Goal: Task Accomplishment & Management: Use online tool/utility

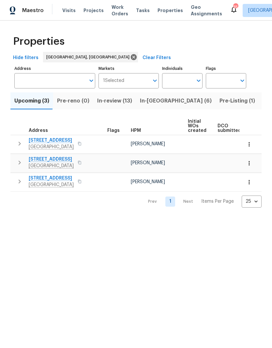
click at [89, 12] on span "Projects" at bounding box center [94, 10] width 20 height 7
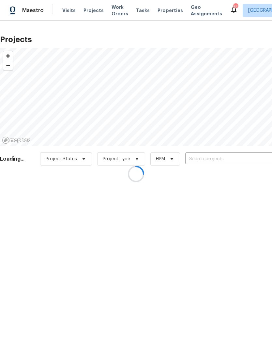
click at [231, 155] on div at bounding box center [136, 174] width 272 height 348
click at [218, 157] on div at bounding box center [136, 174] width 272 height 348
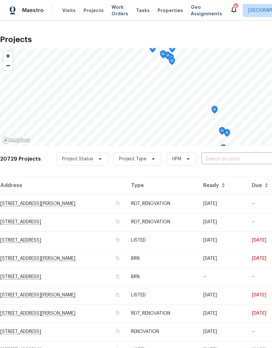
click at [242, 161] on input "text" at bounding box center [239, 159] width 75 height 10
type input "1707 [PERSON_NAME]"
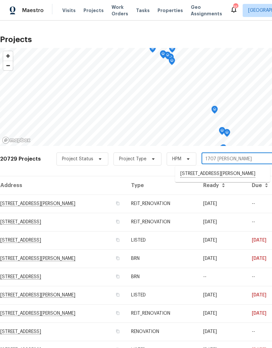
click at [236, 172] on li "[STREET_ADDRESS][PERSON_NAME]" at bounding box center [222, 173] width 95 height 11
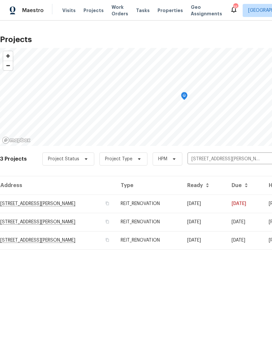
click at [61, 205] on td "[STREET_ADDRESS][PERSON_NAME]" at bounding box center [58, 204] width 116 height 18
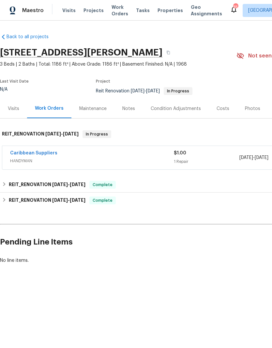
click at [39, 155] on link "Caribbean Suppliers" at bounding box center [33, 153] width 47 height 5
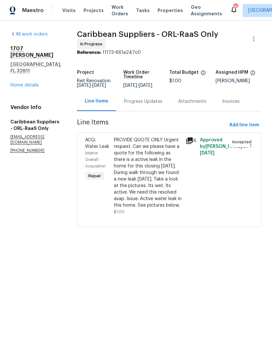
click at [169, 166] on div "PROVIDE QUOTE ONLY Urgent request. Can we please have a quote for the following…" at bounding box center [148, 173] width 68 height 72
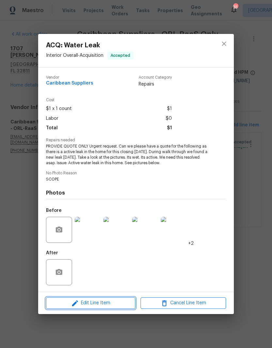
click at [109, 303] on span "Edit Line Item" at bounding box center [91, 303] width 86 height 8
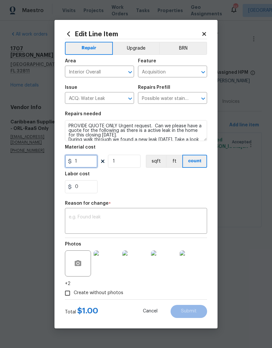
click at [97, 164] on input "1" at bounding box center [81, 161] width 33 height 13
type input "450"
click at [168, 214] on div "x ​" at bounding box center [136, 222] width 142 height 24
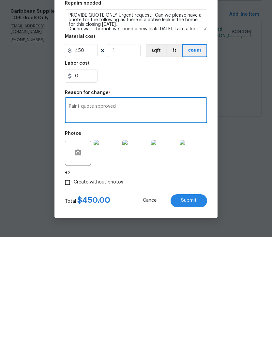
type textarea "Paint quote spproved"
click at [197, 305] on button "Submit" at bounding box center [189, 311] width 37 height 13
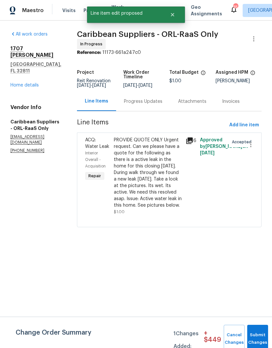
click at [252, 122] on section "Caribbean Suppliers - ORL-RaaS Only In Progress Reference: 11173-661a247c0 Proj…" at bounding box center [169, 133] width 185 height 204
click at [247, 126] on span "Add line item" at bounding box center [245, 125] width 30 height 8
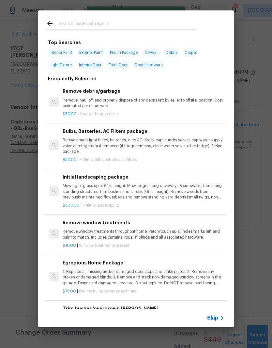
click at [83, 23] on input "text" at bounding box center [127, 25] width 138 height 10
type input "Hvac"
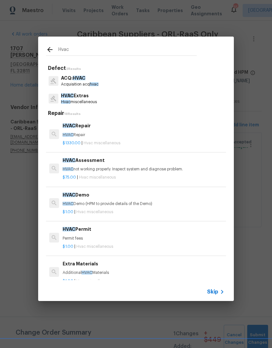
click at [82, 126] on h6 "HVAC Repair" at bounding box center [144, 125] width 162 height 7
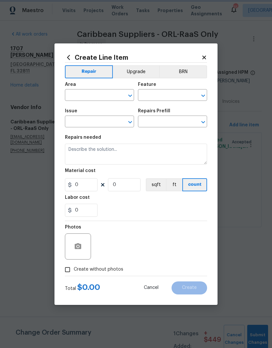
type input "HVAC"
type input "HVAC Extras"
type textarea "HVAC Repair"
type input "1"
type input "HVAC Repair $1,330.00"
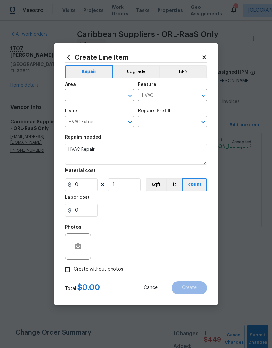
type input "1330"
click at [82, 126] on input "HVAC Extras" at bounding box center [90, 122] width 51 height 10
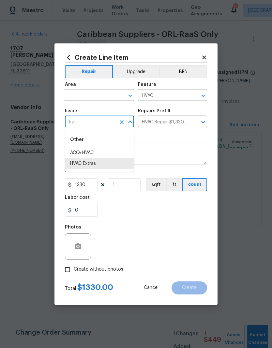
click at [103, 165] on li "HVAC Extras" at bounding box center [99, 163] width 69 height 11
type input "HVAC Extras"
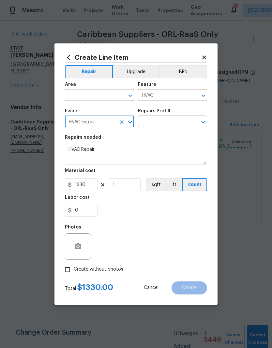
click at [103, 165] on section "Repairs needed HVAC Repair Material cost 1330 1 sqft ft count Labor cost 0" at bounding box center [136, 175] width 142 height 89
click at [164, 125] on input "text" at bounding box center [163, 122] width 51 height 10
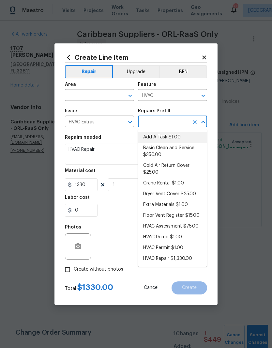
click at [172, 135] on li "Add A Task $1.00" at bounding box center [172, 137] width 69 height 11
type input "Add A Task $1.00"
type textarea "HPM to detail"
type input "Add A Task $1.00"
type input "1"
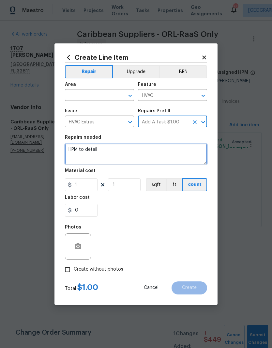
click at [157, 153] on textarea "HPM to detail" at bounding box center [136, 154] width 142 height 21
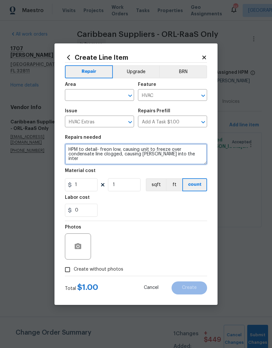
type textarea "HPM to detail- freon low, causing unit to freeze over condensate line clogged, …"
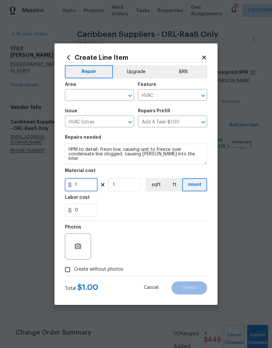
click at [94, 186] on input "1" at bounding box center [81, 184] width 33 height 13
type input "1100"
click at [104, 93] on body "Maestro Visits Projects Work Orders Tasks Properties Geo Assignments 35 [GEOGRA…" at bounding box center [136, 123] width 272 height 246
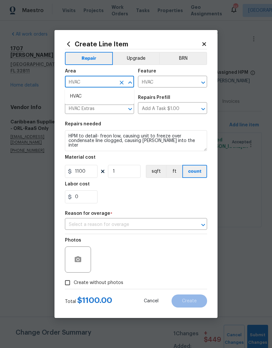
type input "HVAC"
click at [160, 204] on section "Repairs needed HPM to detail- freon low, causing unit to freeze over condensate…" at bounding box center [136, 162] width 142 height 89
click at [101, 83] on input "text" at bounding box center [90, 82] width 51 height 10
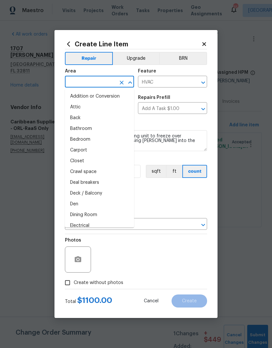
click at [102, 95] on li "Addition or Conversion" at bounding box center [99, 96] width 69 height 11
type input "Addition or Conversion"
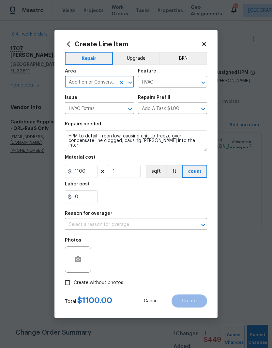
click at [123, 81] on icon "Clear" at bounding box center [122, 83] width 4 height 4
click at [83, 95] on li "HVAC" at bounding box center [99, 96] width 69 height 11
type input "HVAC"
click at [83, 95] on div "Issue" at bounding box center [99, 99] width 69 height 8
click at [205, 224] on icon "Open" at bounding box center [204, 225] width 8 height 8
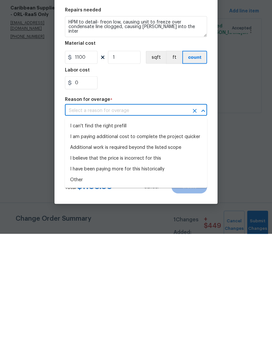
click at [83, 289] on li "Other" at bounding box center [136, 294] width 142 height 11
type input "Other"
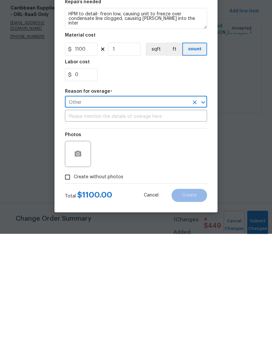
click at [134, 226] on input "text" at bounding box center [136, 231] width 142 height 10
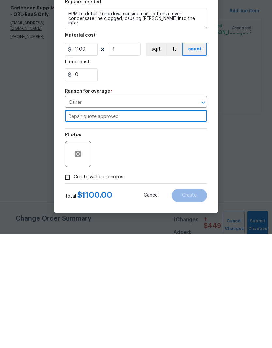
click at [66, 226] on input "Repair quote approved" at bounding box center [136, 231] width 142 height 10
click at [171, 226] on input "REIT Repair quote approved" at bounding box center [136, 231] width 142 height 10
type input "REIT Repair quote approved"
click at [73, 285] on input "Create without photos" at bounding box center [67, 291] width 12 height 12
checkbox input "true"
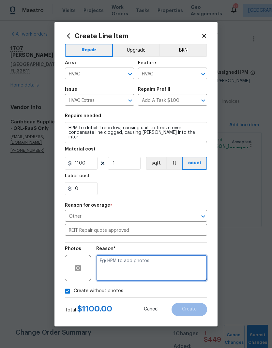
click at [147, 261] on textarea at bounding box center [151, 268] width 111 height 26
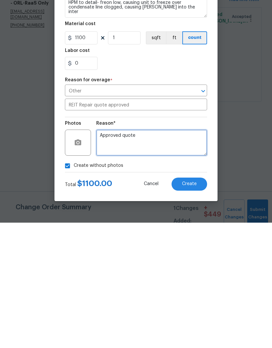
type textarea "Approved quote"
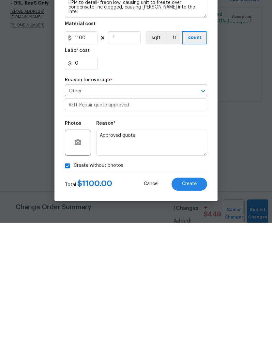
click at [194, 303] on button "Create" at bounding box center [190, 309] width 36 height 13
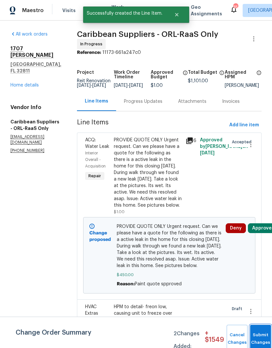
click at [261, 337] on button "Submit Changes" at bounding box center [260, 339] width 21 height 28
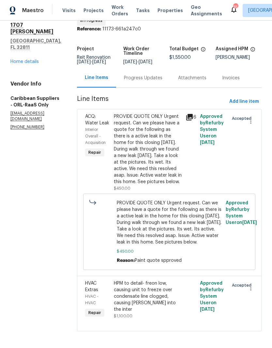
click at [28, 44] on div "[STREET_ADDRESS][PERSON_NAME] Home details" at bounding box center [35, 43] width 51 height 43
click at [27, 59] on link "Home details" at bounding box center [24, 61] width 28 height 5
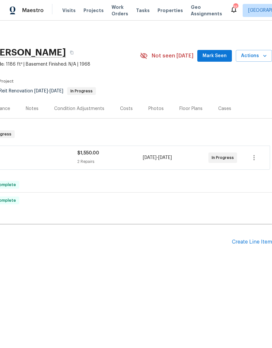
scroll to position [0, 97]
